Goal: Task Accomplishment & Management: Manage account settings

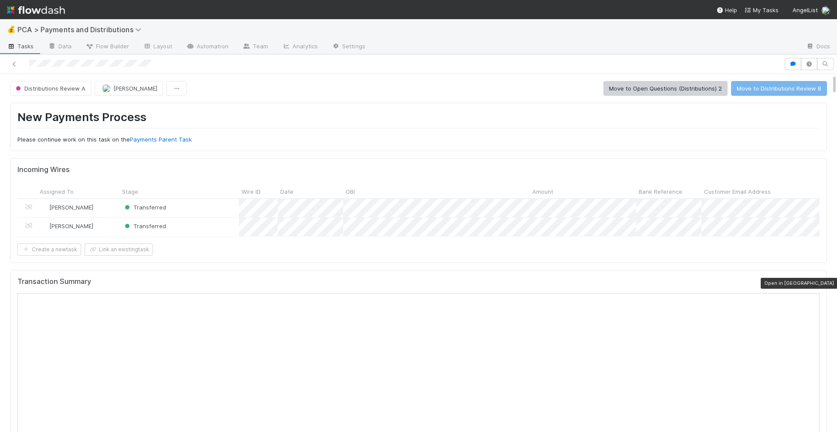
click at [813, 281] on icon at bounding box center [815, 284] width 9 height 6
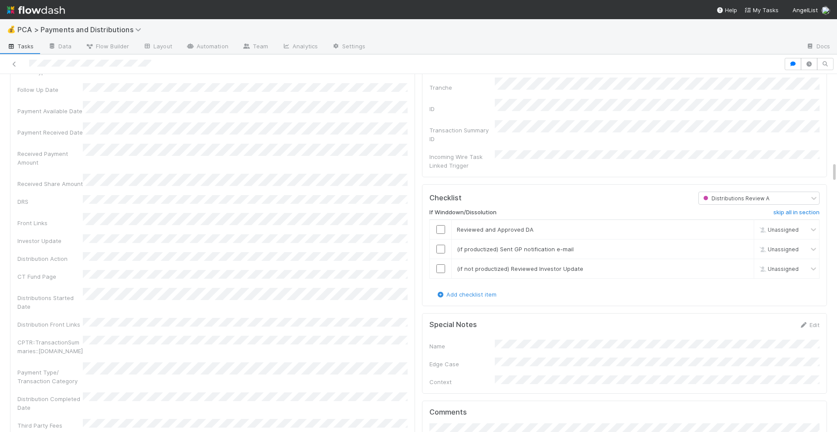
scroll to position [1496, 0]
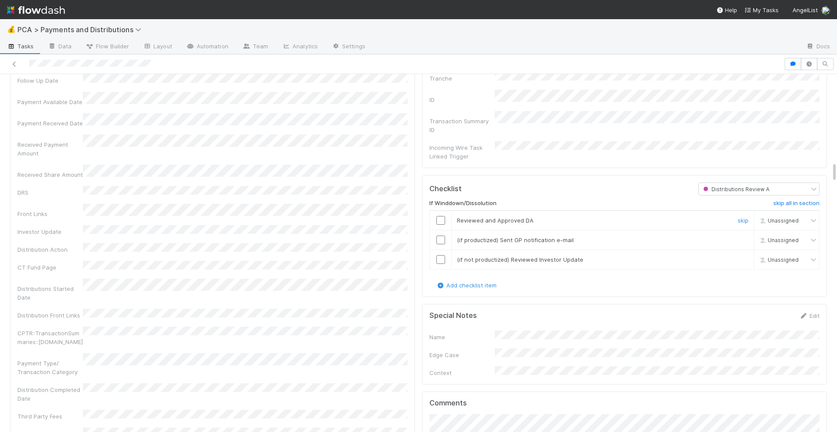
click at [439, 216] on input "checkbox" at bounding box center [440, 220] width 9 height 9
click at [439, 236] on input "checkbox" at bounding box center [440, 240] width 9 height 9
click at [439, 255] on input "checkbox" at bounding box center [440, 259] width 9 height 9
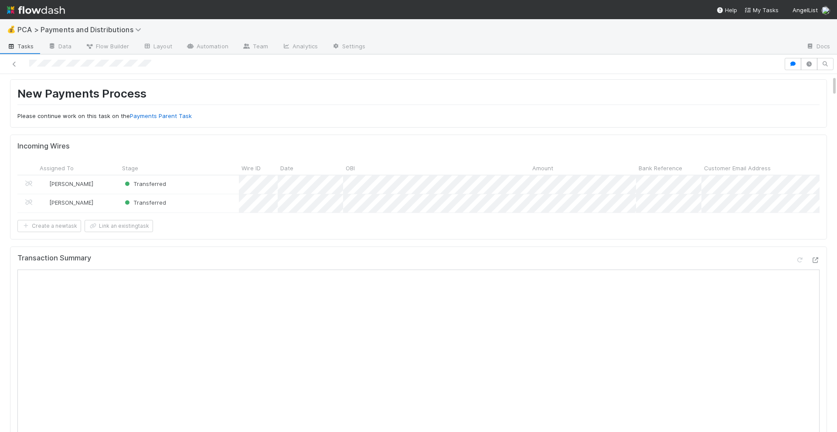
scroll to position [0, 0]
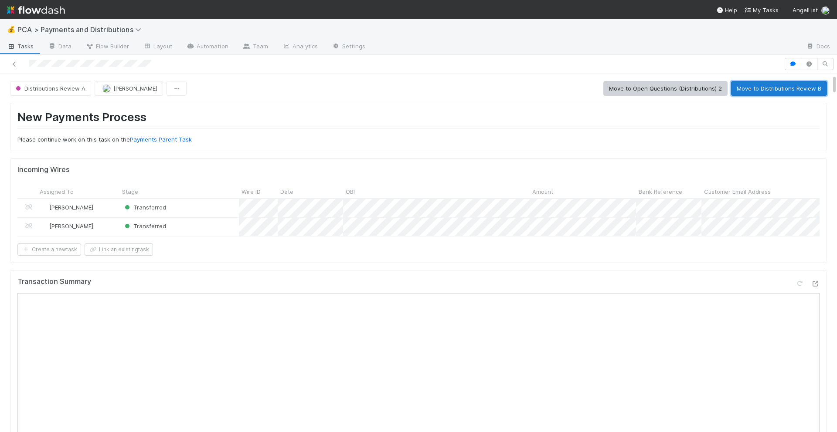
click at [774, 90] on button "Move to Distributions Review B" at bounding box center [779, 88] width 96 height 15
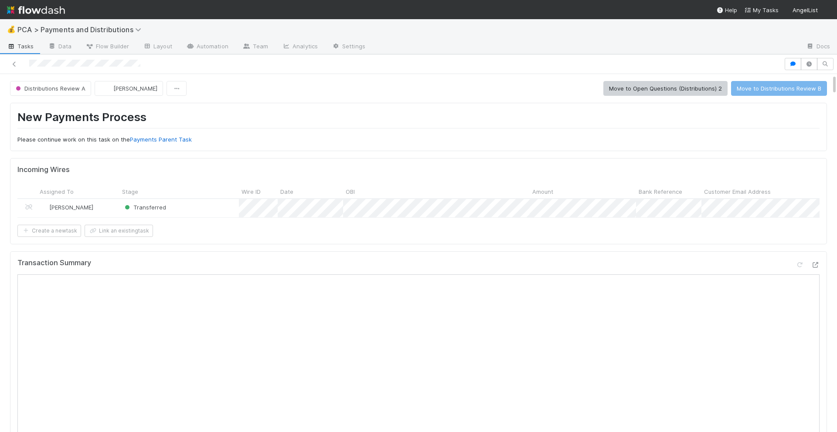
click at [303, 110] on h1 "New Payments Process" at bounding box center [418, 119] width 802 height 18
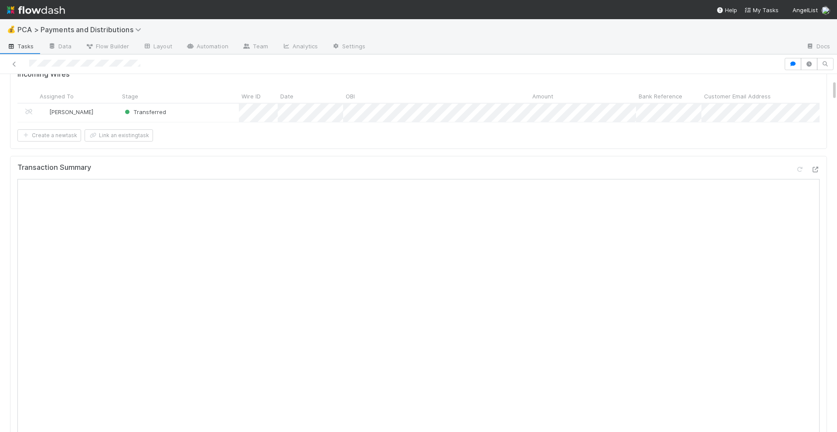
scroll to position [92, 0]
click at [813, 174] on icon at bounding box center [815, 173] width 9 height 6
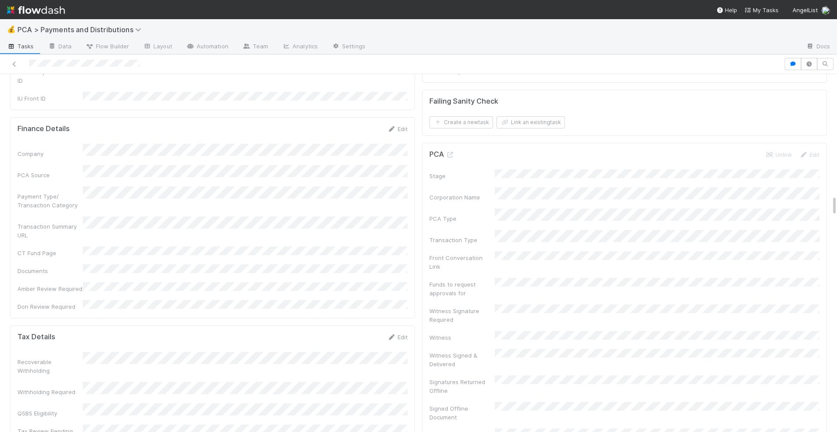
scroll to position [2063, 0]
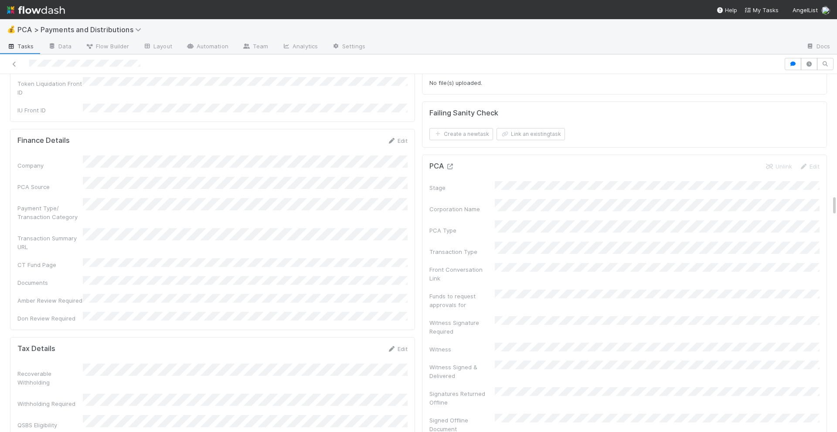
click at [451, 164] on icon at bounding box center [450, 167] width 9 height 6
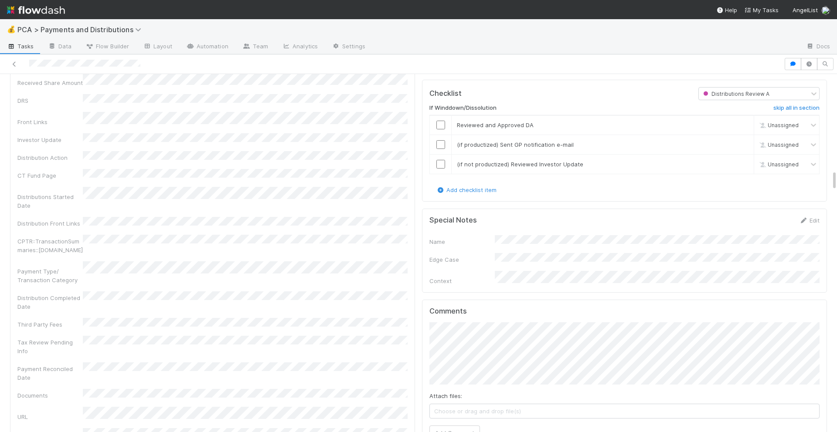
scroll to position [1535, 0]
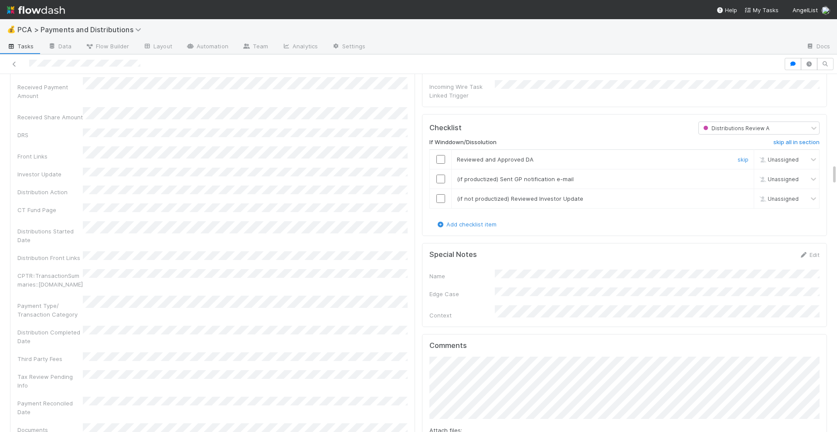
click at [442, 155] on input "checkbox" at bounding box center [440, 159] width 9 height 9
click at [439, 175] on input "checkbox" at bounding box center [440, 179] width 9 height 9
click at [439, 194] on input "checkbox" at bounding box center [440, 198] width 9 height 9
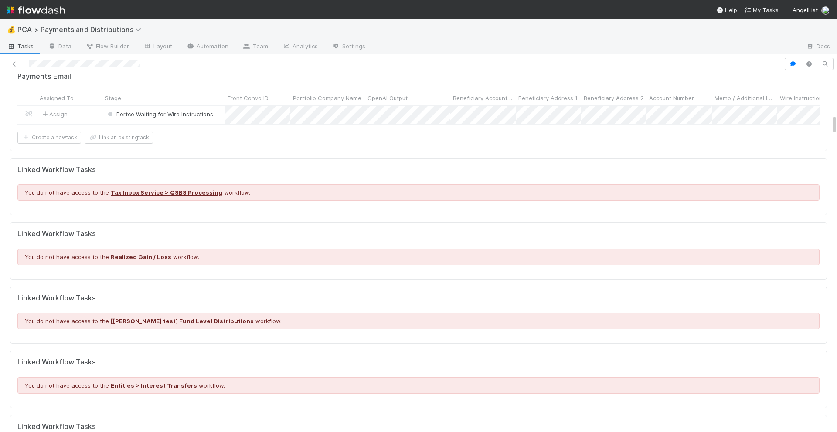
scroll to position [0, 0]
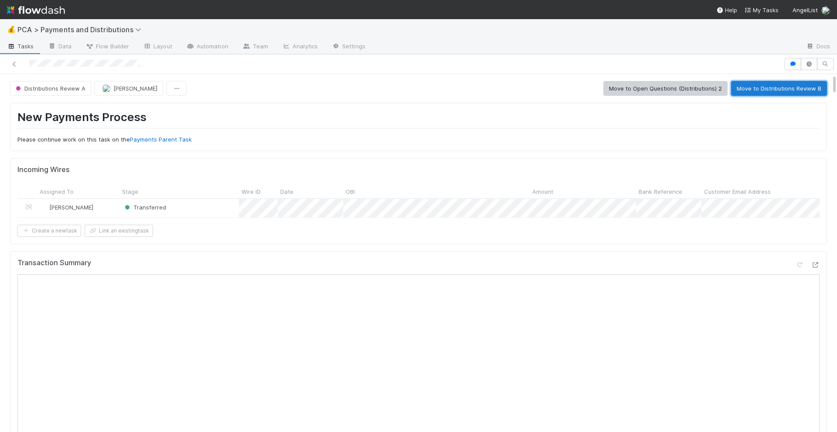
click at [754, 95] on button "Move to Distributions Review B" at bounding box center [779, 88] width 96 height 15
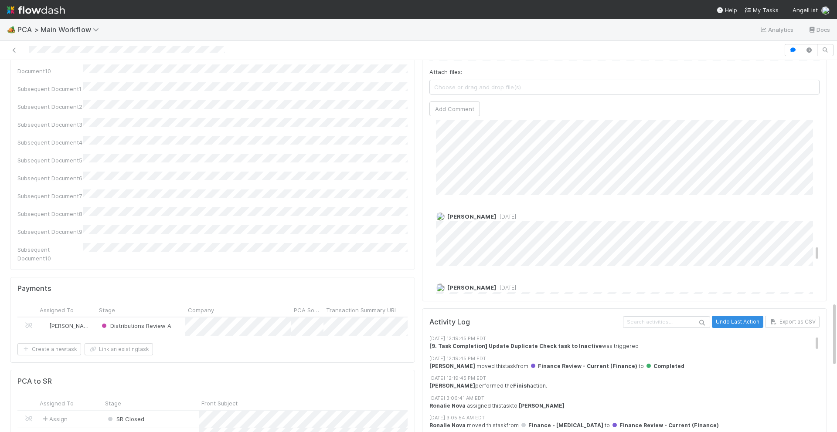
scroll to position [1729, 0]
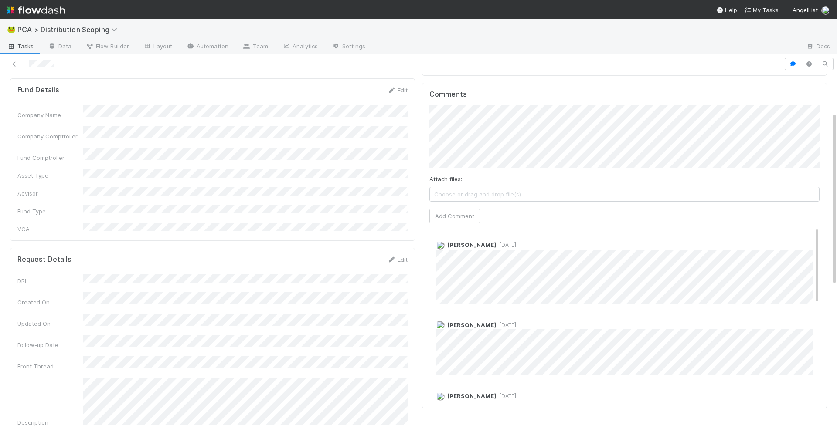
scroll to position [78, 0]
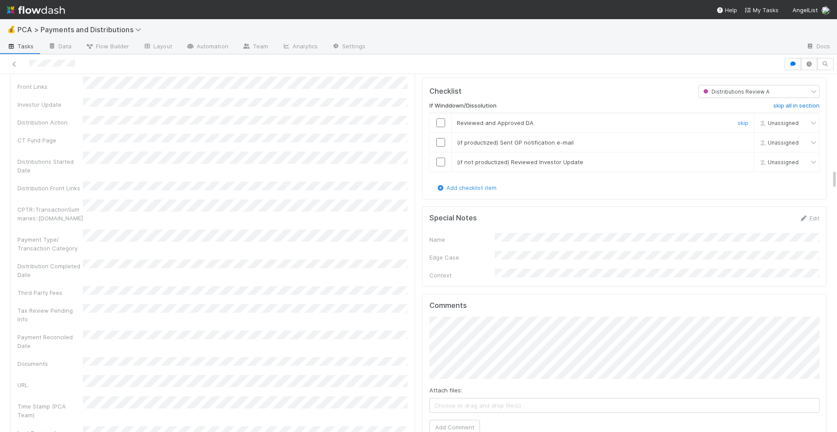
scroll to position [1651, 0]
click at [442, 118] on input "checkbox" at bounding box center [440, 122] width 9 height 9
click at [442, 138] on input "checkbox" at bounding box center [440, 142] width 9 height 9
checkbox input "true"
click at [442, 157] on input "checkbox" at bounding box center [440, 161] width 9 height 9
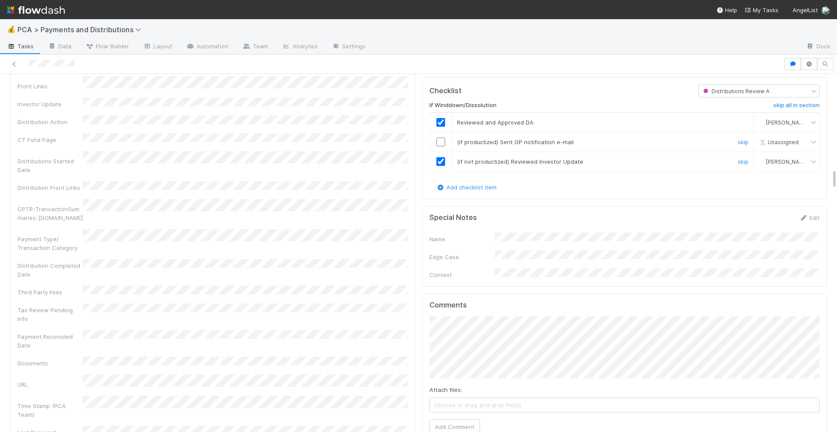
click at [442, 138] on input "checkbox" at bounding box center [440, 142] width 9 height 9
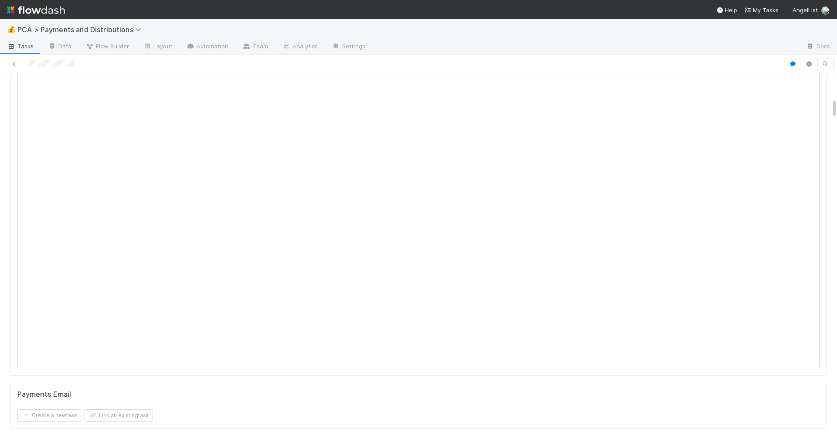
scroll to position [0, 0]
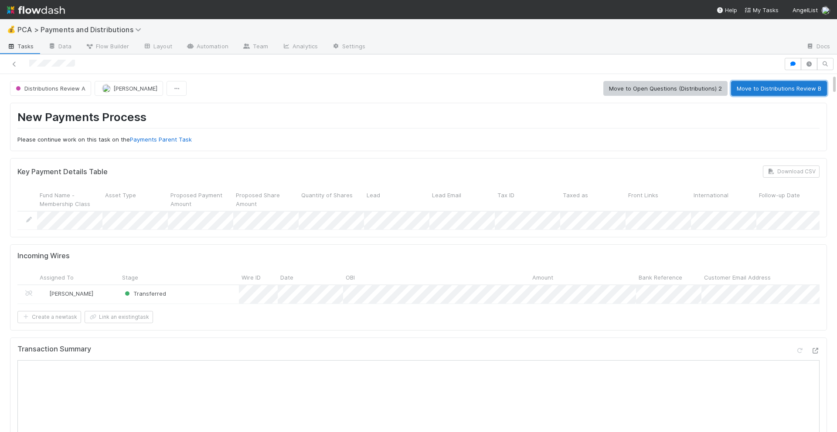
click at [761, 87] on button "Move to Distributions Review B" at bounding box center [779, 88] width 96 height 15
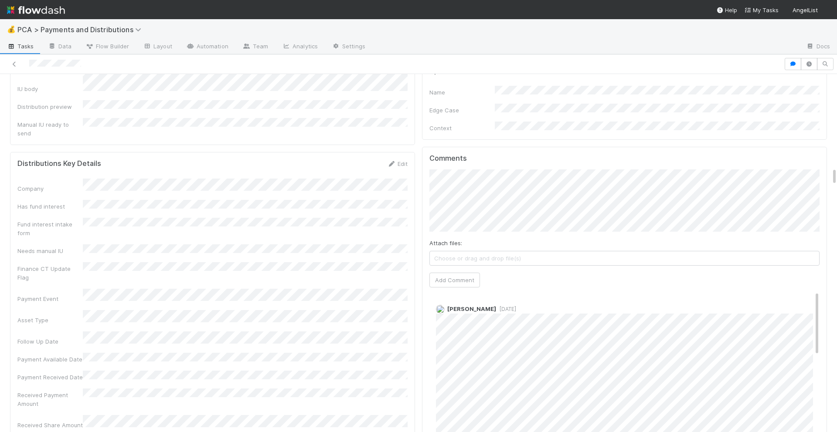
scroll to position [1841, 0]
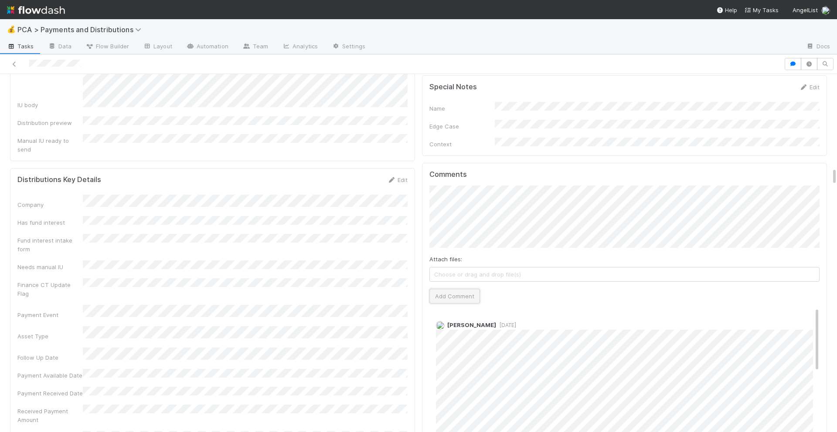
click at [439, 289] on button "Add Comment" at bounding box center [454, 296] width 51 height 15
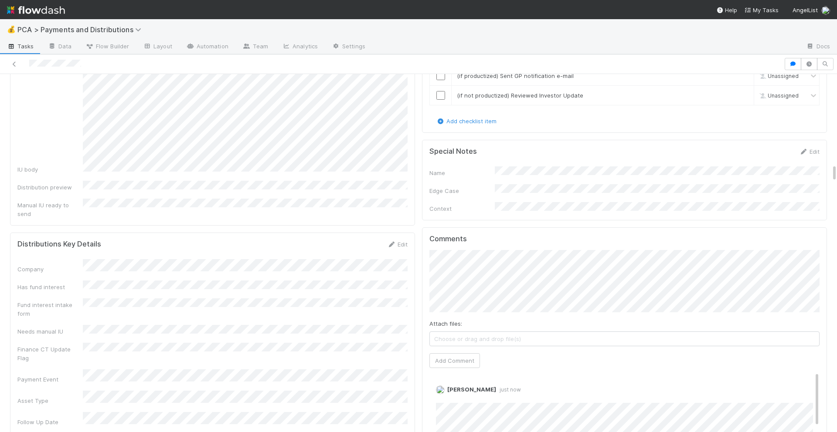
scroll to position [1779, 0]
click at [448, 393] on link "Edit" at bounding box center [448, 396] width 10 height 7
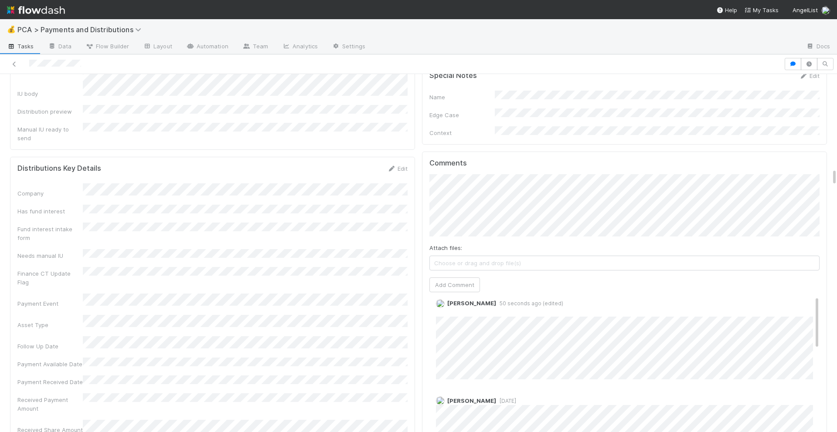
scroll to position [0, 0]
click at [446, 320] on link "Edit" at bounding box center [448, 323] width 10 height 7
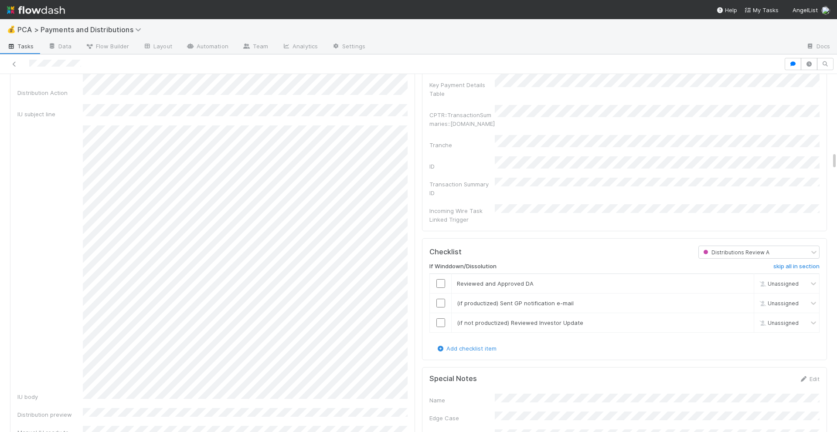
scroll to position [1532, 0]
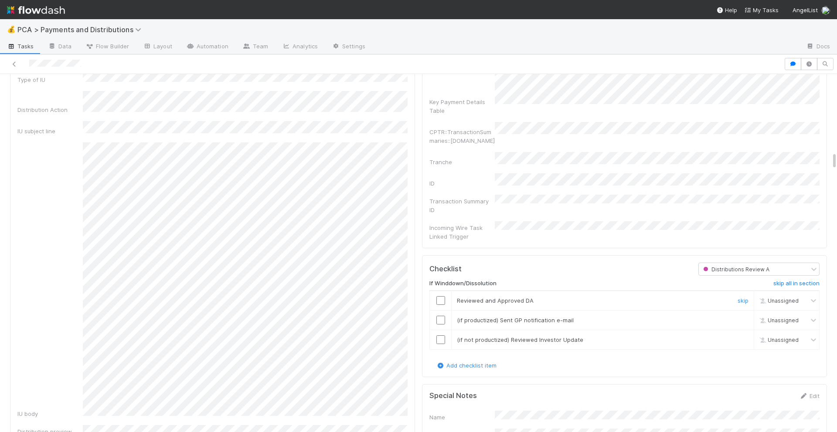
click at [441, 296] on input "checkbox" at bounding box center [440, 300] width 9 height 9
click at [440, 316] on input "checkbox" at bounding box center [440, 320] width 9 height 9
click at [440, 336] on input "checkbox" at bounding box center [440, 340] width 9 height 9
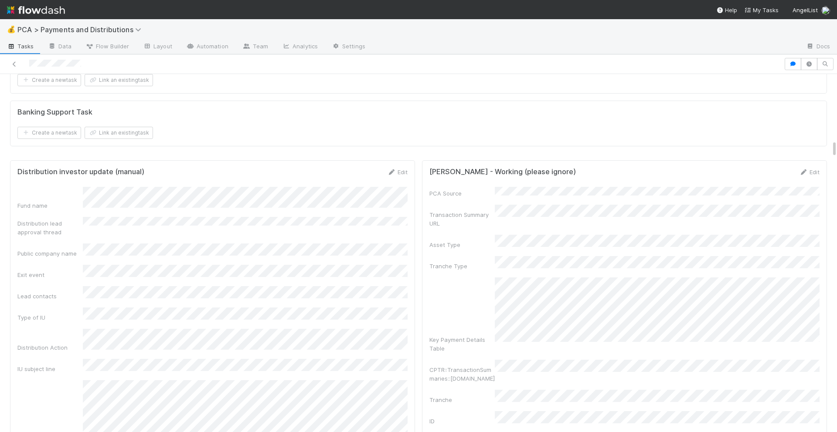
scroll to position [1259, 0]
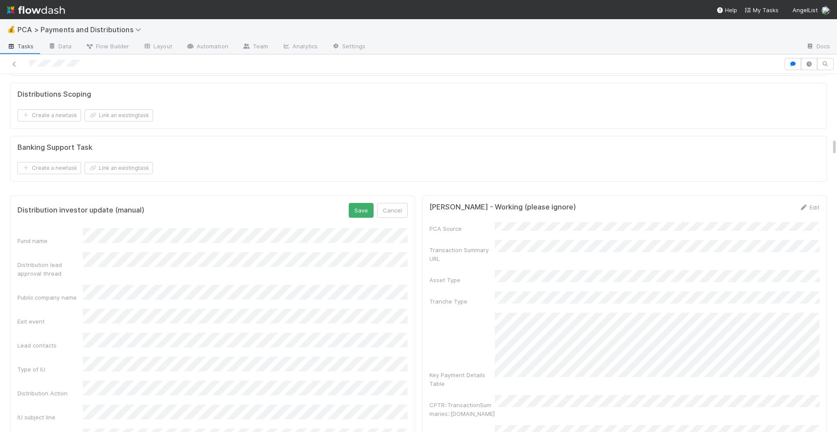
click at [354, 219] on form "Distribution investor update (manual) Save Cancel Fund name Distribution lead a…" at bounding box center [212, 417] width 390 height 428
click at [360, 214] on button "Save" at bounding box center [361, 210] width 25 height 15
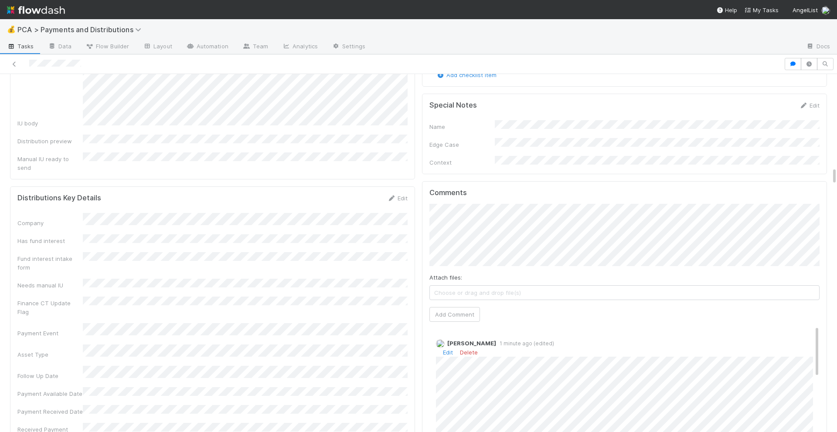
scroll to position [1828, 0]
click at [451, 344] on link "Edit" at bounding box center [448, 347] width 10 height 7
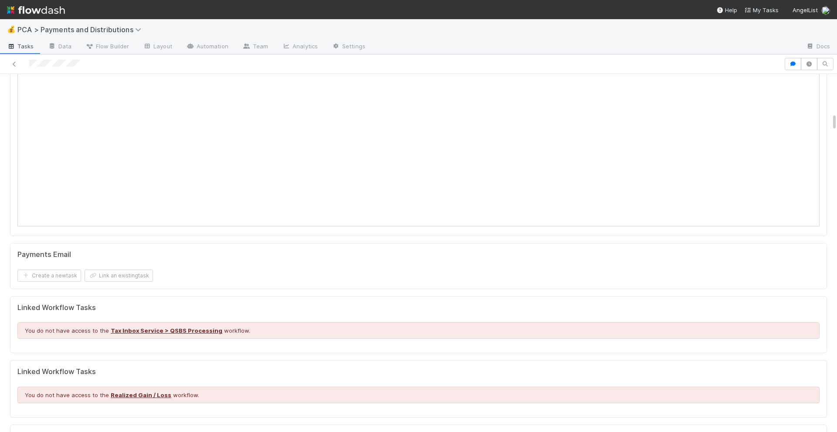
scroll to position [0, 0]
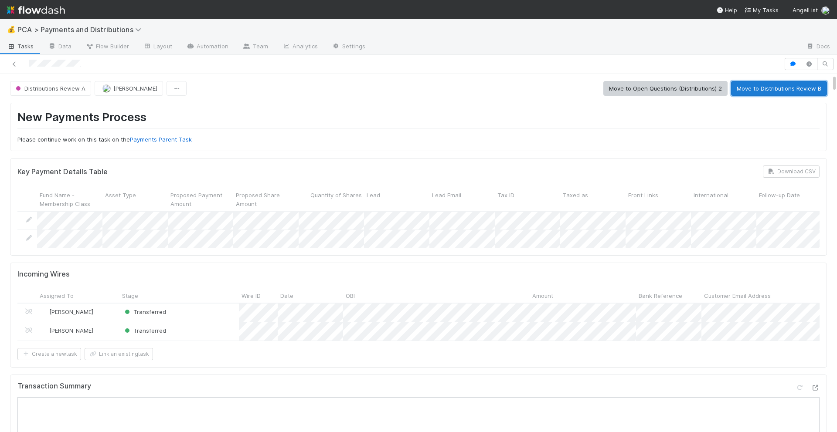
click at [800, 90] on button "Move to Distributions Review B" at bounding box center [779, 88] width 96 height 15
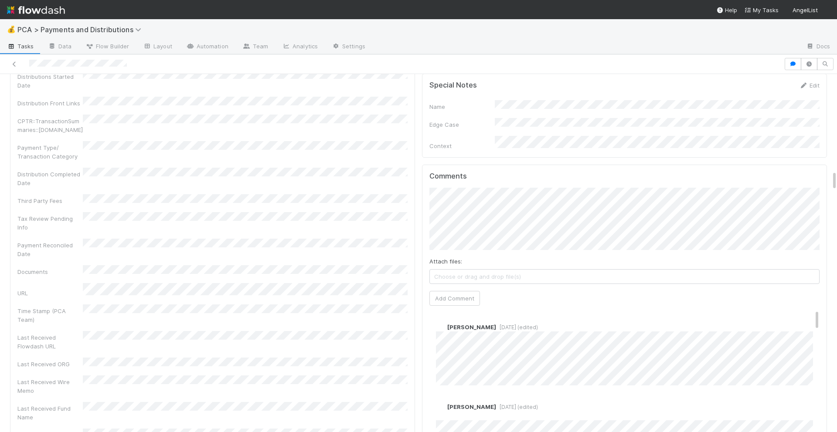
scroll to position [1766, 0]
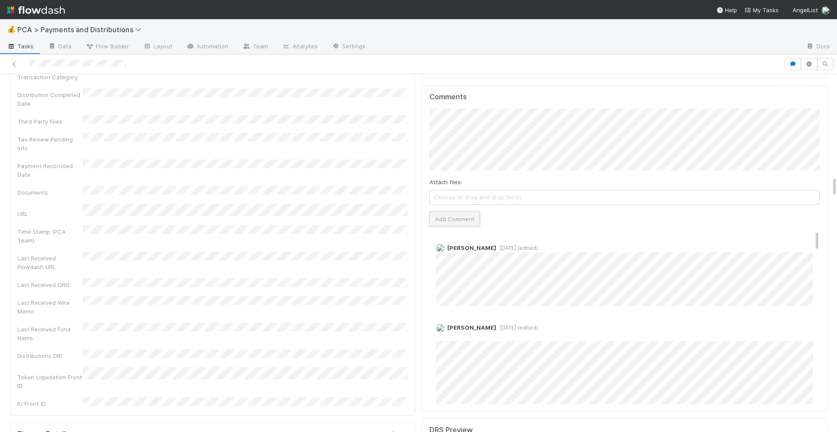
click at [460, 212] on button "Add Comment" at bounding box center [454, 219] width 51 height 15
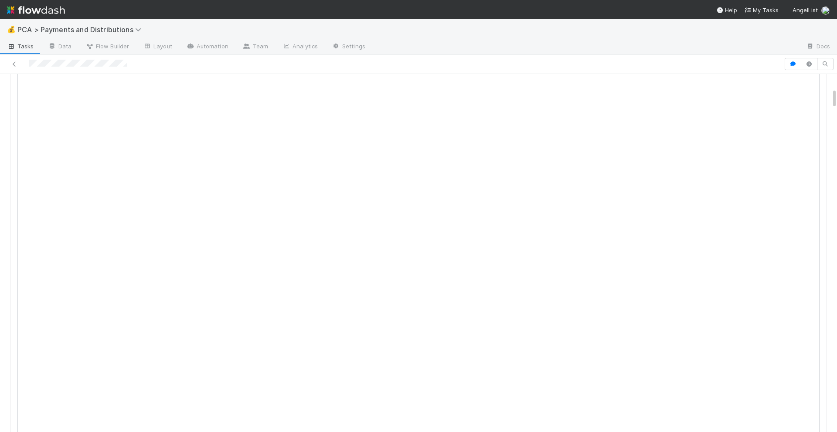
scroll to position [243, 0]
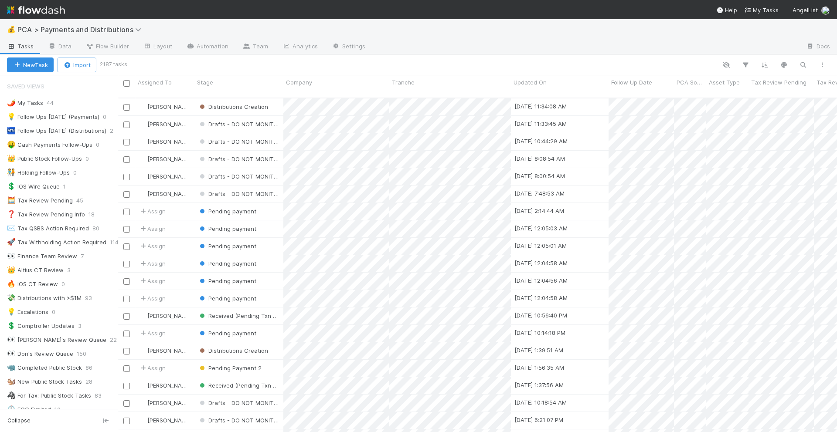
scroll to position [342, 719]
click at [797, 63] on button "button" at bounding box center [803, 64] width 16 height 11
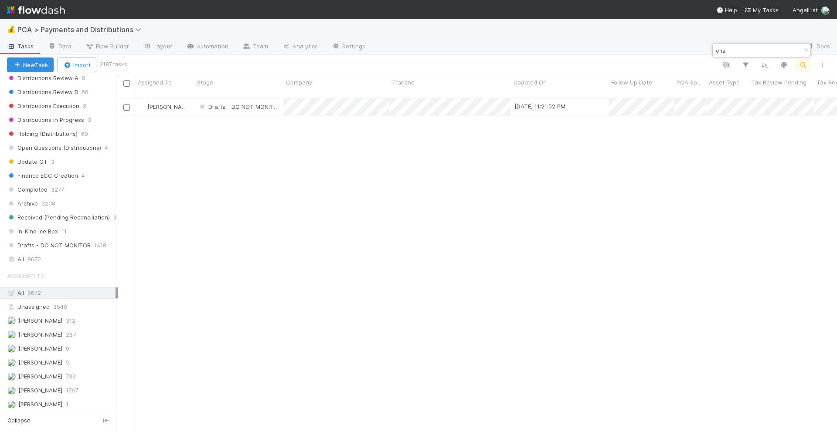
scroll to position [583, 0]
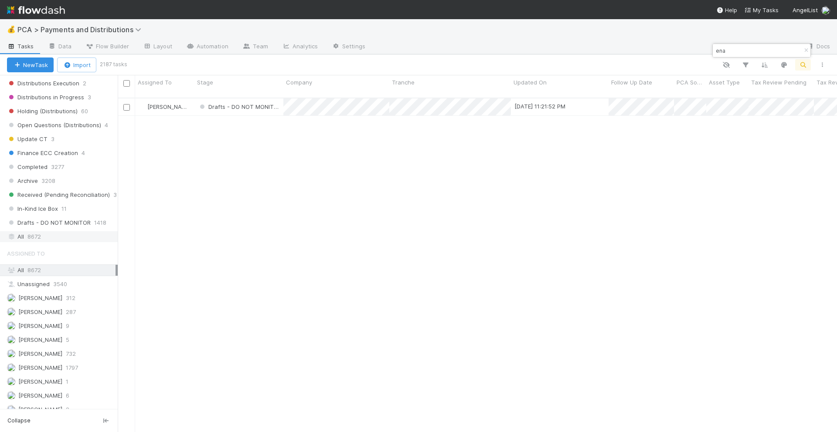
type input "ena"
click at [52, 238] on div "All 8672" at bounding box center [61, 236] width 109 height 11
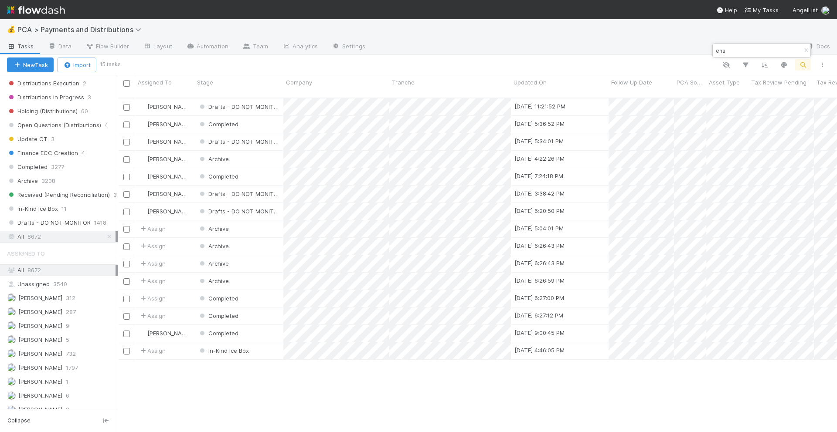
scroll to position [342, 719]
click at [271, 173] on div "Completed" at bounding box center [238, 176] width 89 height 17
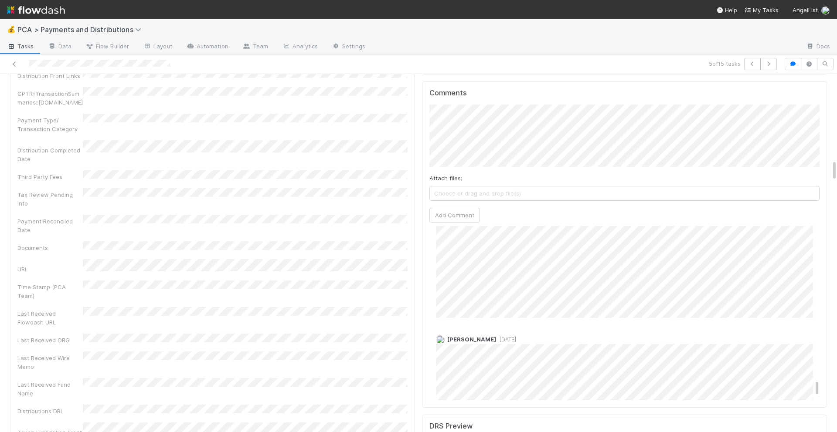
scroll to position [1586, 0]
click at [497, 303] on span "5 months ago" at bounding box center [506, 306] width 20 height 7
click at [516, 316] on span "3 months ago (edited)" at bounding box center [517, 319] width 42 height 7
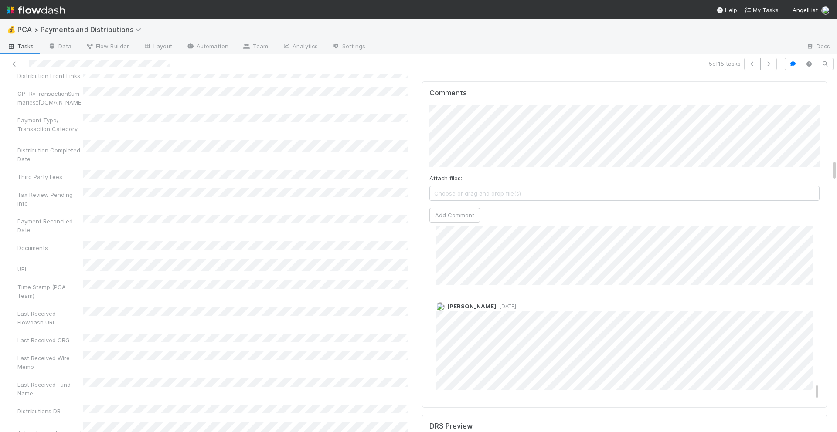
click at [498, 303] on span "5 months ago" at bounding box center [506, 306] width 20 height 7
click at [522, 277] on span "3 months ago (edited)" at bounding box center [517, 280] width 42 height 7
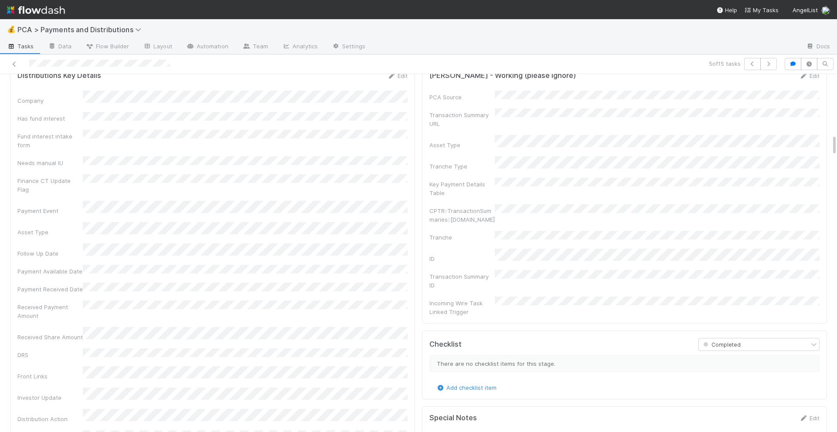
scroll to position [1002, 0]
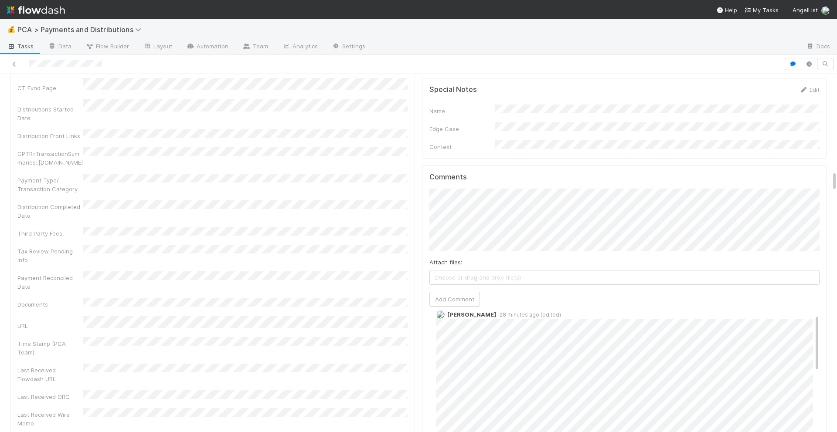
scroll to position [14, 0]
click at [459, 292] on button "Add Comment" at bounding box center [454, 299] width 51 height 15
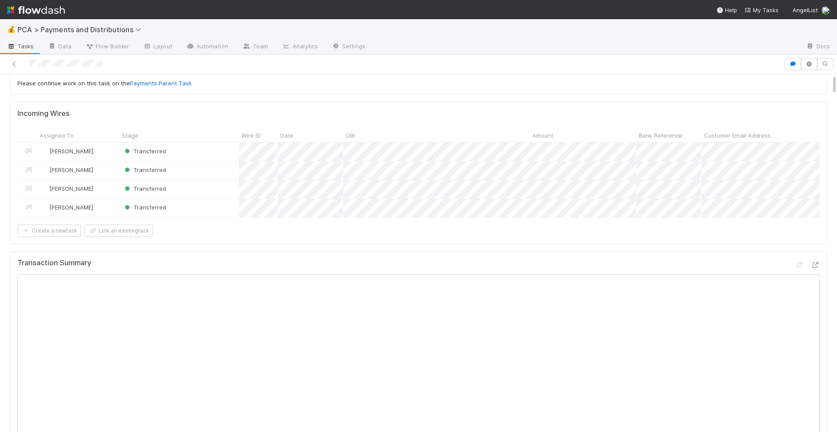
scroll to position [0, 0]
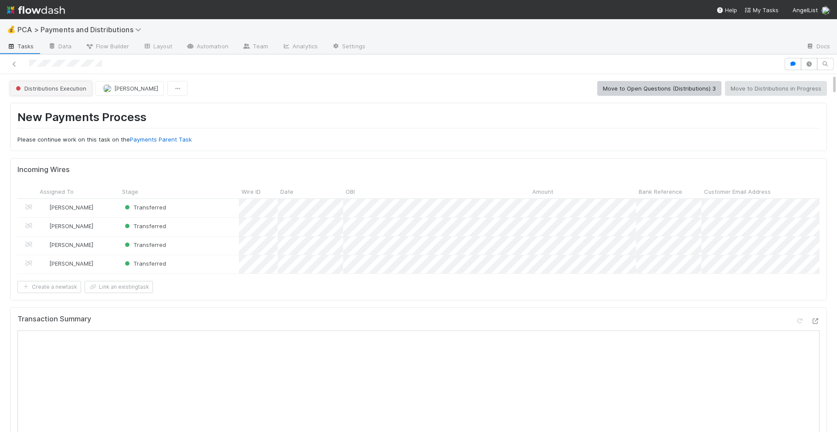
click at [48, 86] on span "Distributions Execution" at bounding box center [50, 88] width 72 height 7
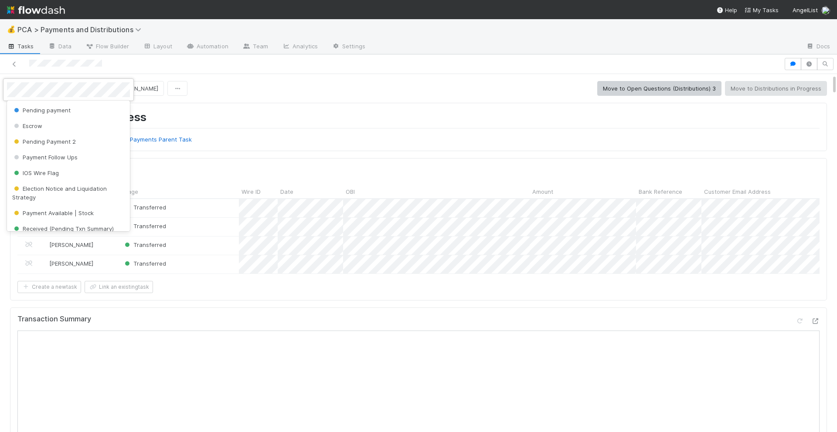
scroll to position [120, 0]
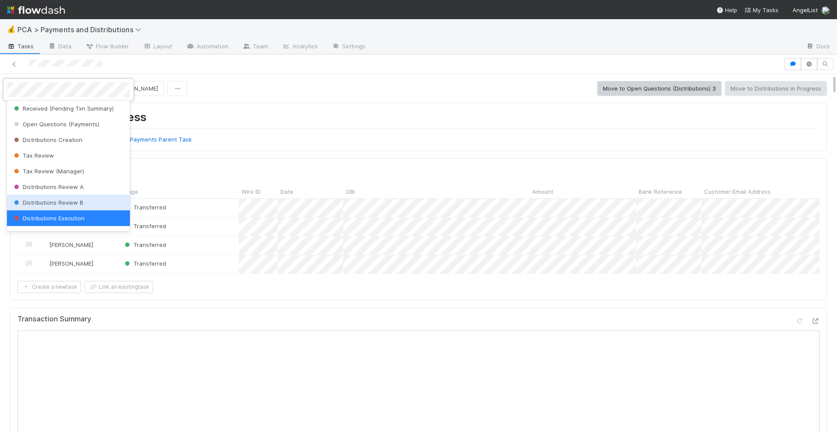
click at [47, 201] on span "Distributions Review B" at bounding box center [47, 202] width 71 height 7
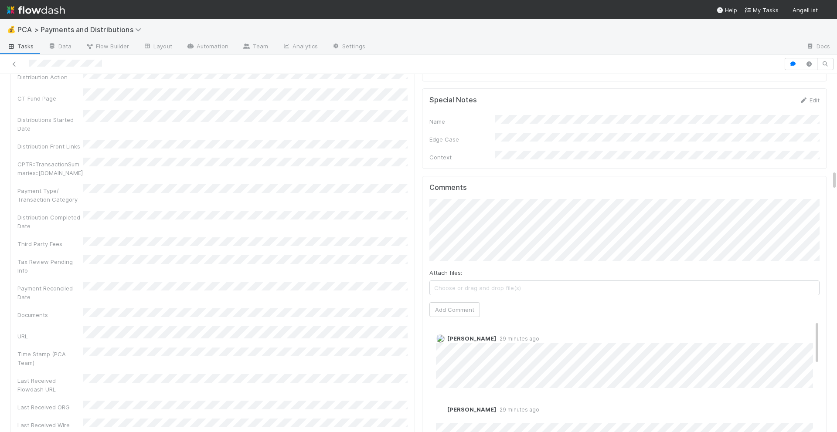
scroll to position [1666, 0]
click at [445, 303] on button "Add Comment" at bounding box center [454, 310] width 51 height 15
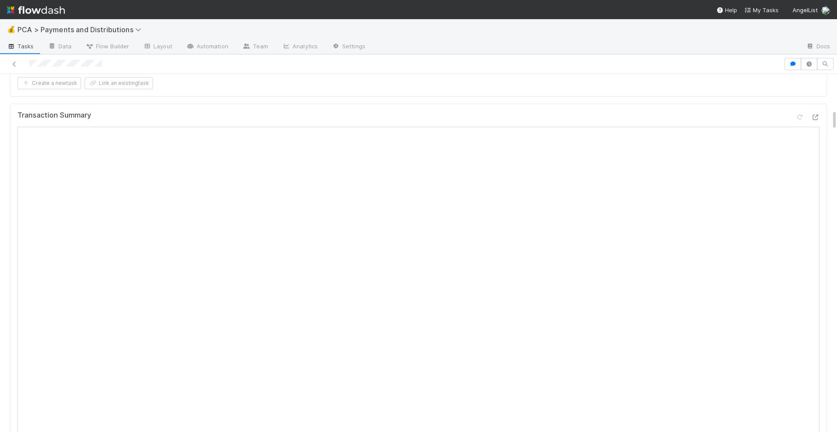
scroll to position [0, 0]
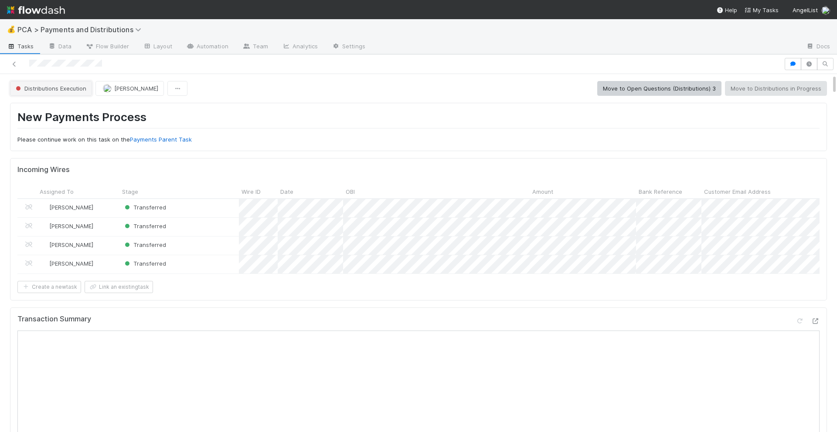
click at [30, 88] on span "Distributions Execution" at bounding box center [50, 88] width 72 height 7
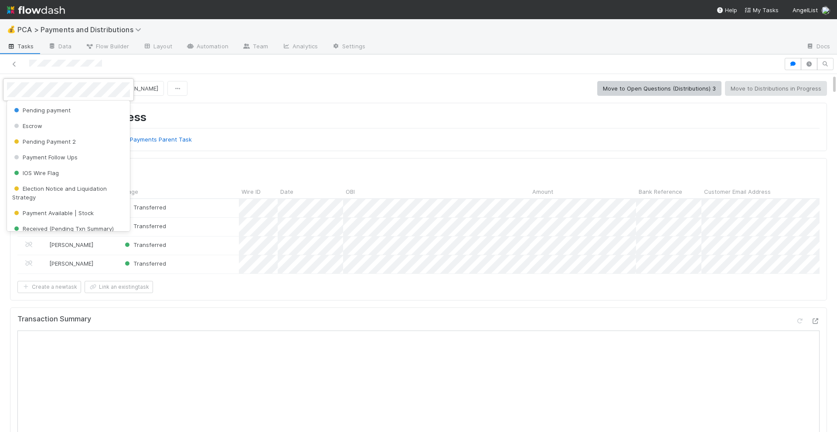
scroll to position [120, 0]
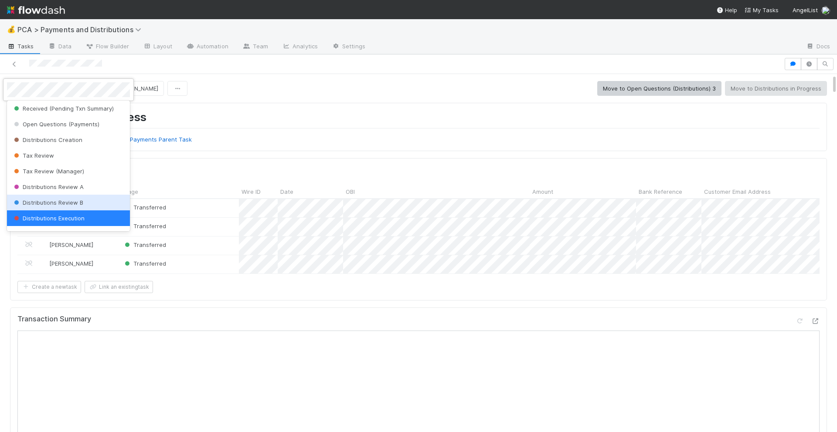
click at [41, 203] on span "Distributions Review B" at bounding box center [47, 202] width 71 height 7
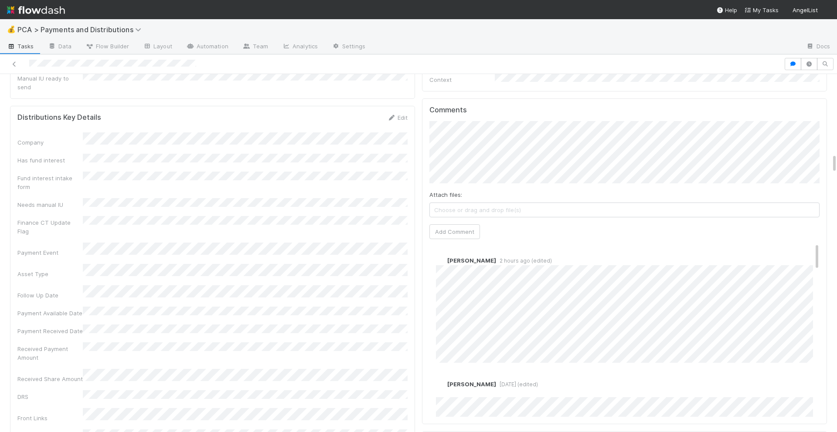
scroll to position [1448, 0]
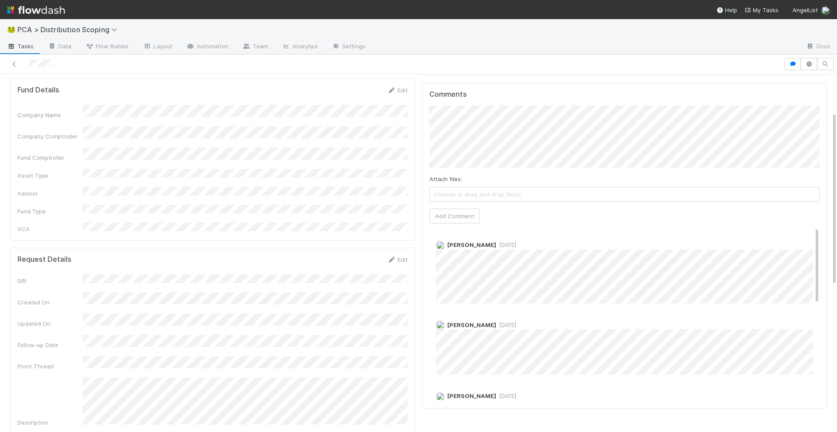
scroll to position [78, 0]
